Goal: Communication & Community: Ask a question

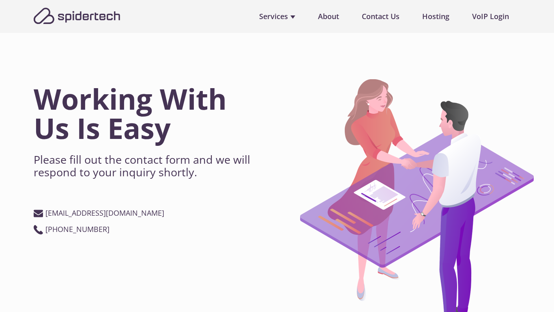
scroll to position [414, 0]
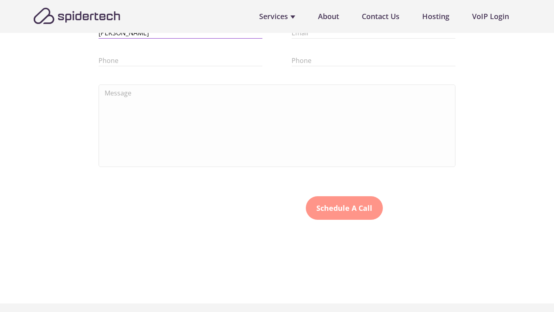
type input "[PERSON_NAME]"
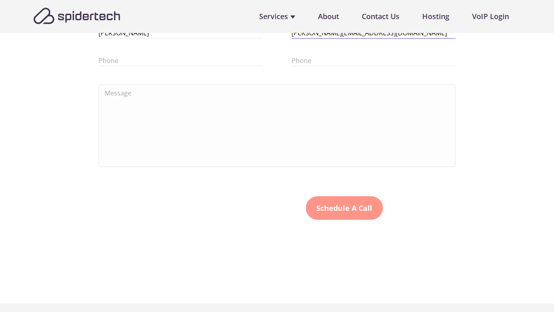
type input "[PERSON_NAME][EMAIL_ADDRESS][DOMAIN_NAME]"
type input "9093102440"
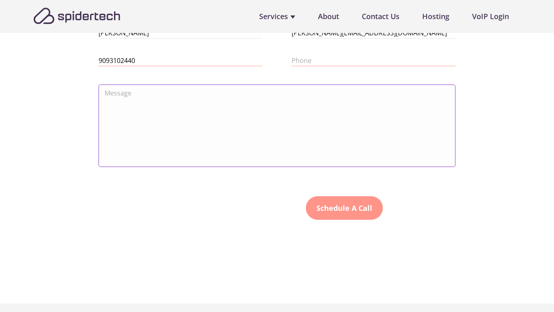
type textarea "Hi there, I tried emailing you, but it bounced for some reason... so I’m reachi…"
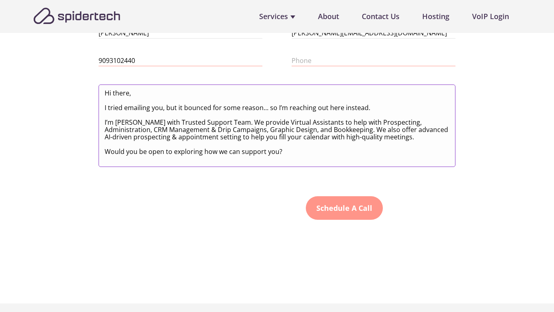
type textarea "0cAFcWeA5aniiFYfA3VJP2D1DIsmM3jPWmKhG-2KEoUtGqVqZYfVM92wemFWY1EVlGOIrak3SV9xkJd…"
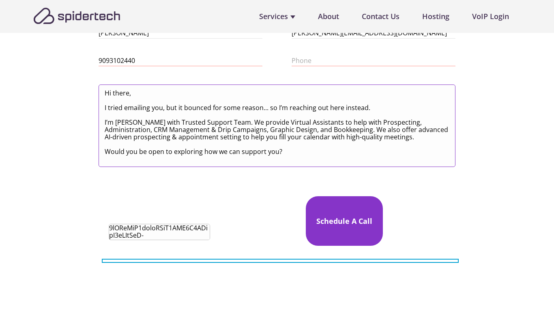
type textarea "Hi there, I tried emailing you, but it bounced for some reason... so I’m reachi…"
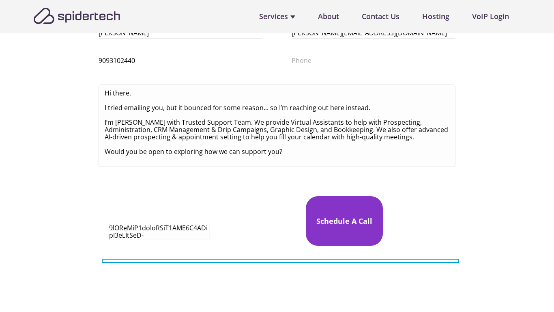
click at [344, 220] on input "Schedule A Call" at bounding box center [344, 220] width 77 height 49
